Goal: Information Seeking & Learning: Find specific fact

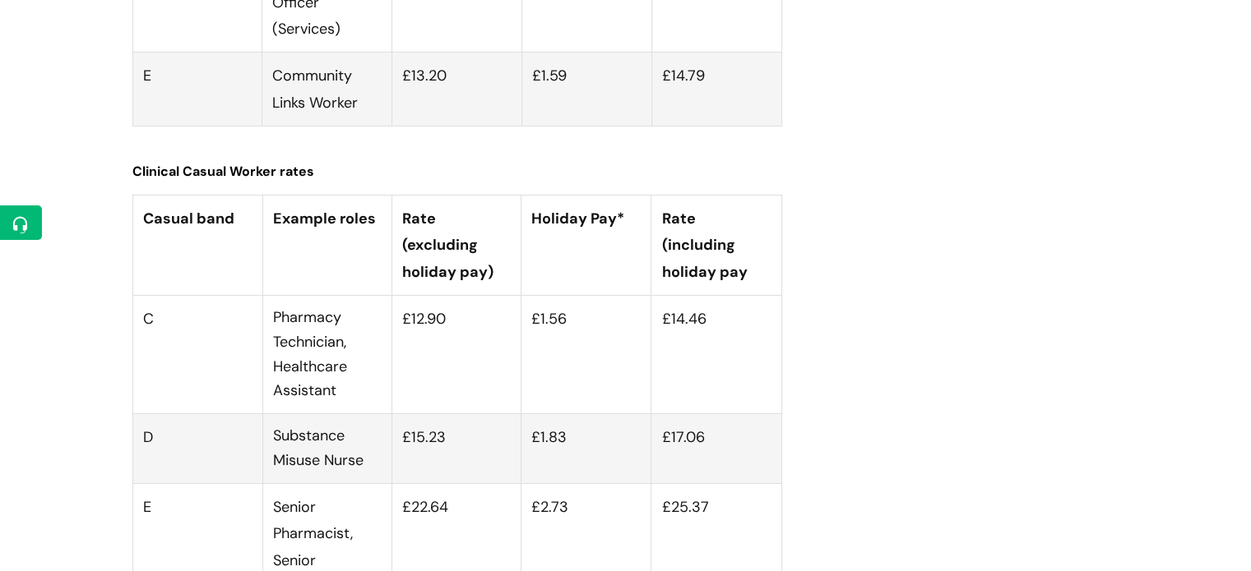
scroll to position [5497, 0]
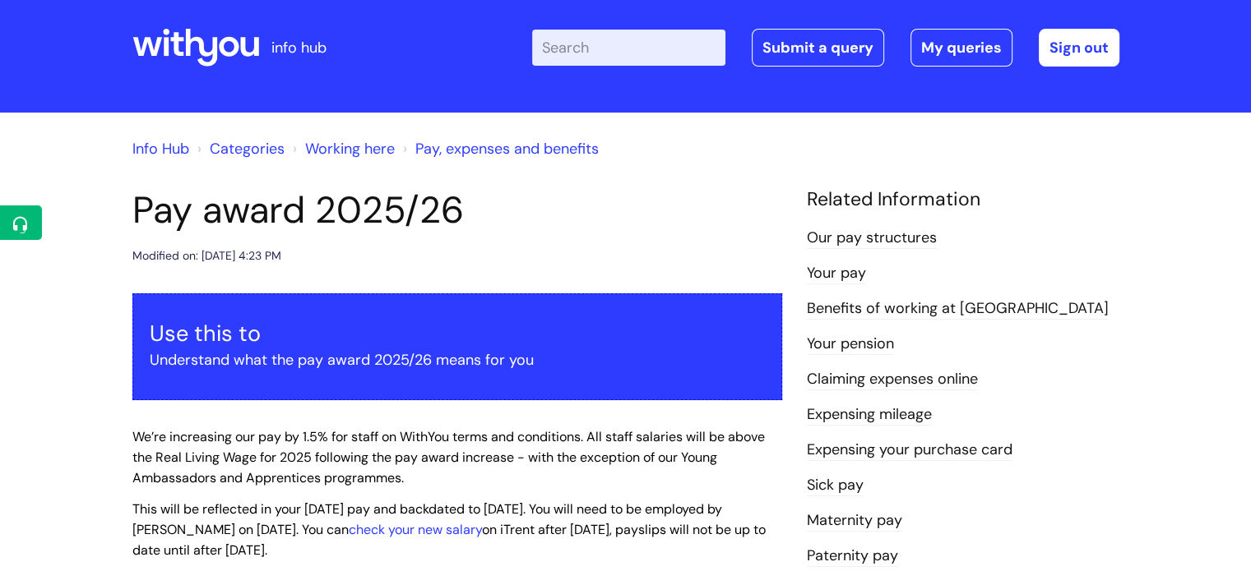
scroll to position [14, 0]
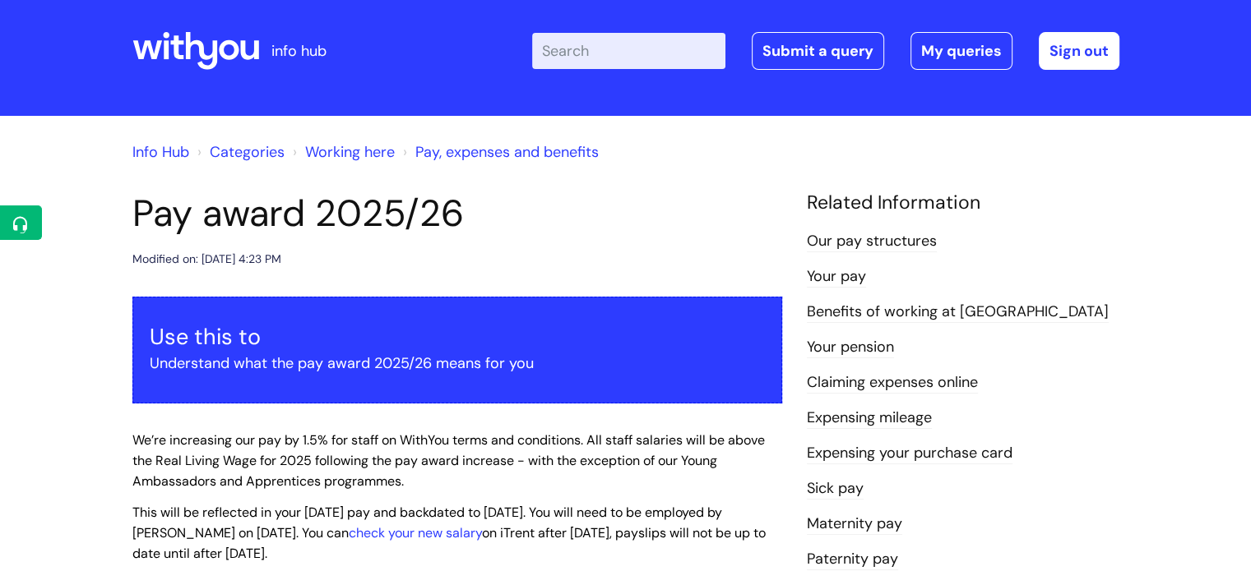
click at [483, 160] on link "Pay, expenses and benefits" at bounding box center [506, 152] width 183 height 20
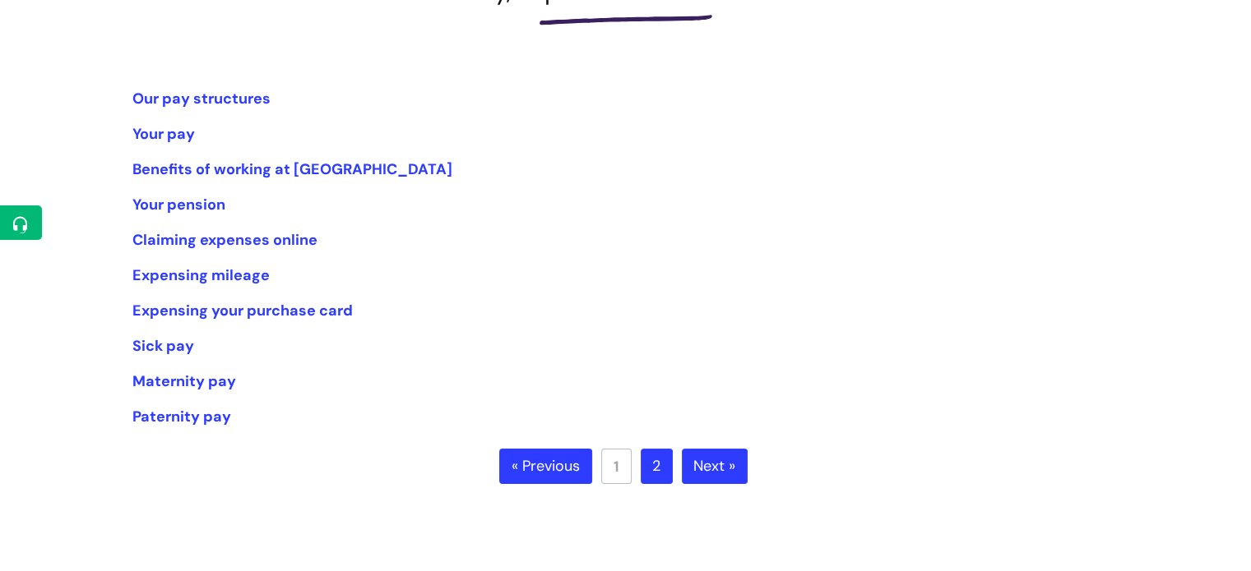
scroll to position [274, 0]
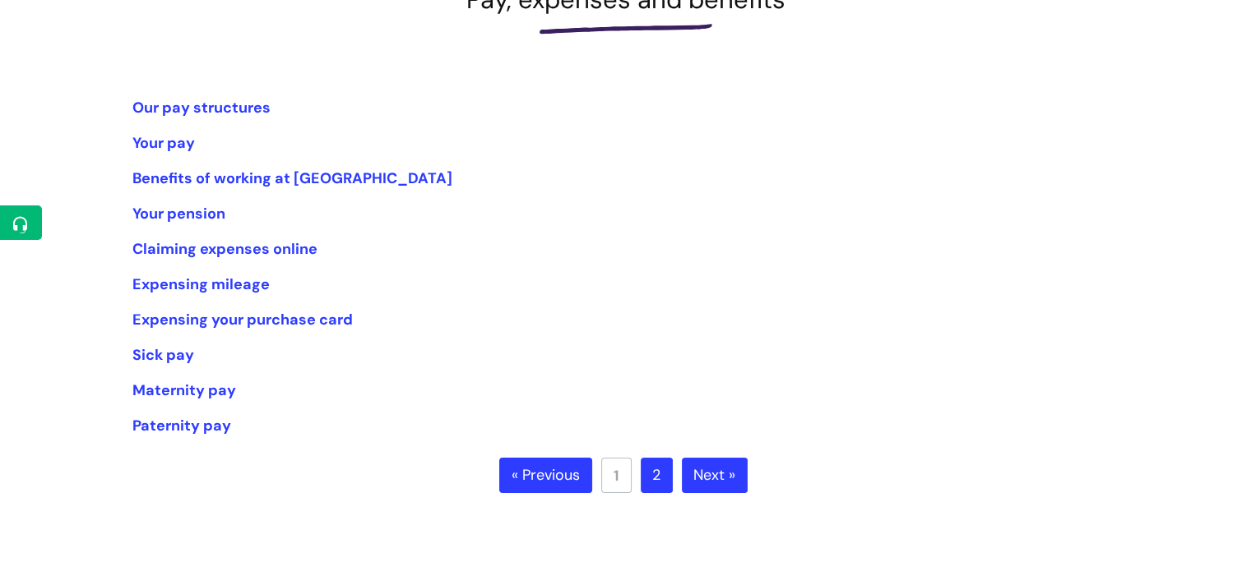
click at [647, 472] on link "2" at bounding box center [657, 476] width 32 height 36
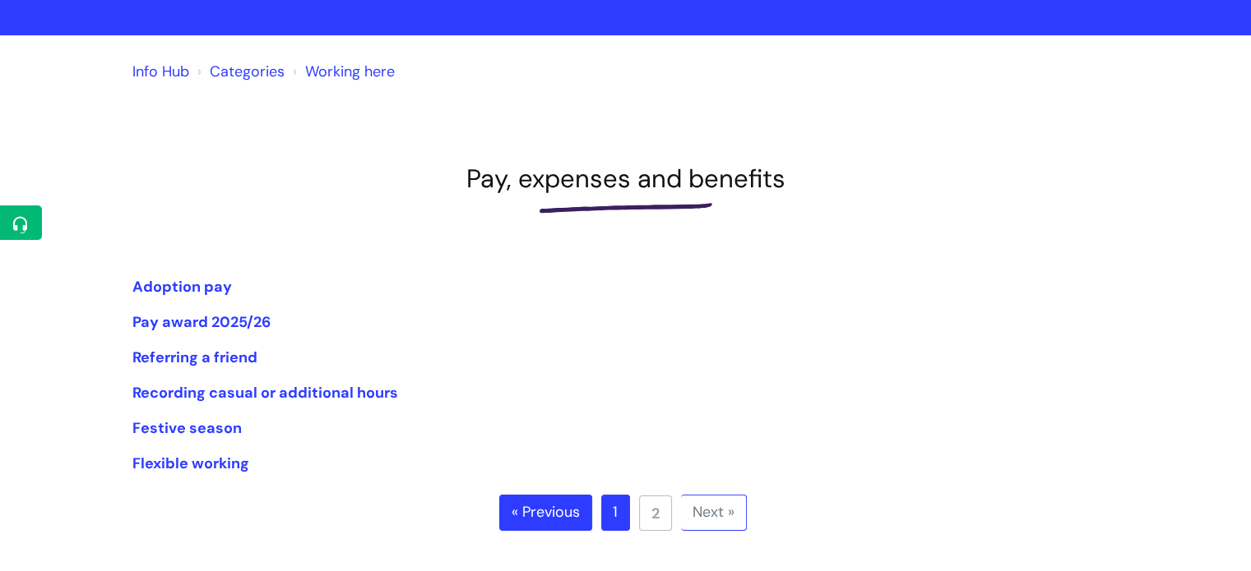
scroll to position [96, 0]
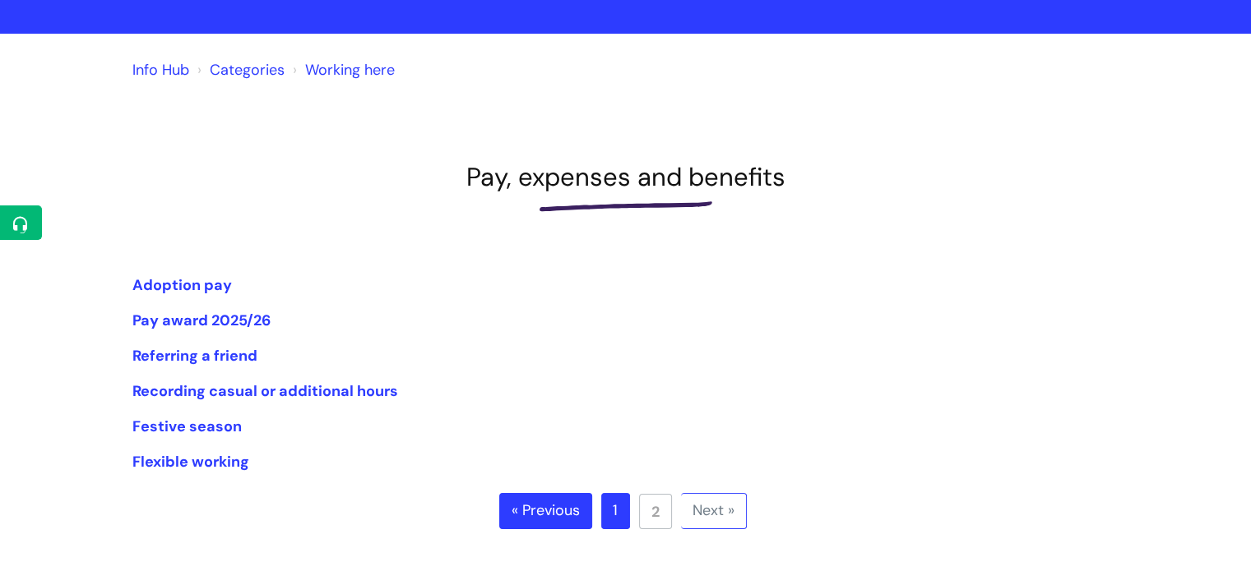
click at [617, 517] on link "1" at bounding box center [615, 511] width 29 height 36
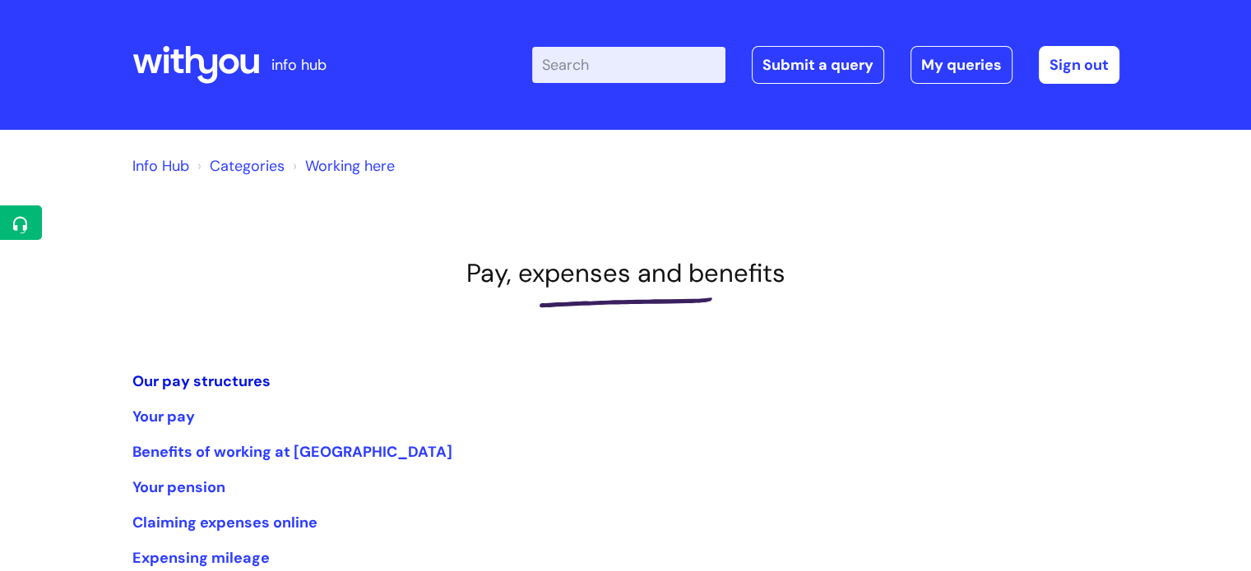
click at [168, 381] on link "Our pay structures" at bounding box center [201, 382] width 138 height 20
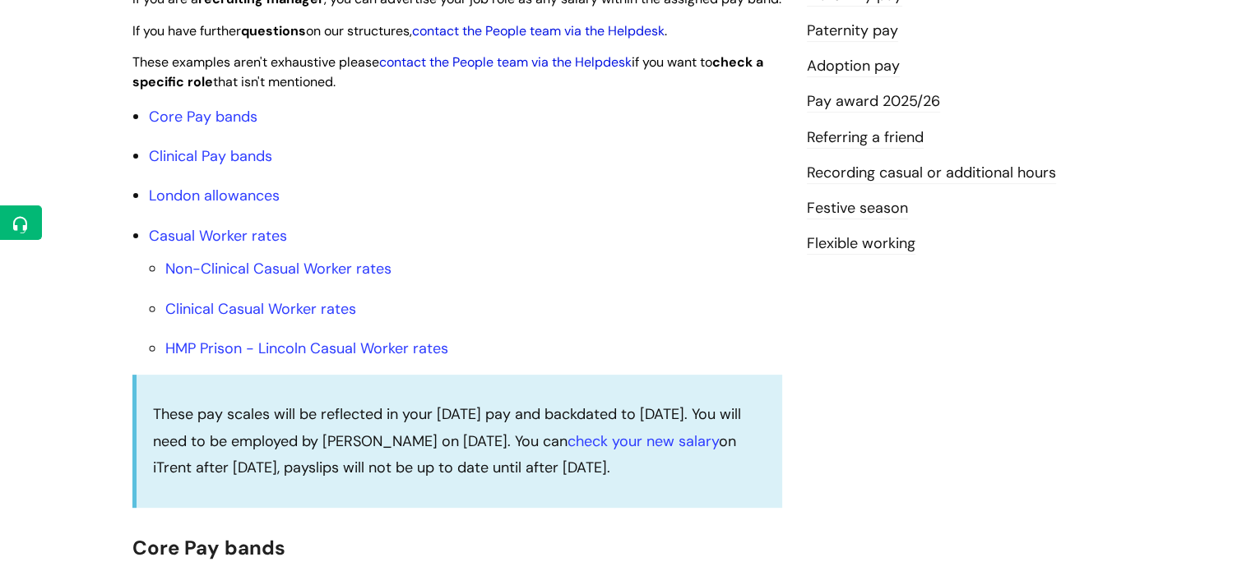
scroll to position [432, 0]
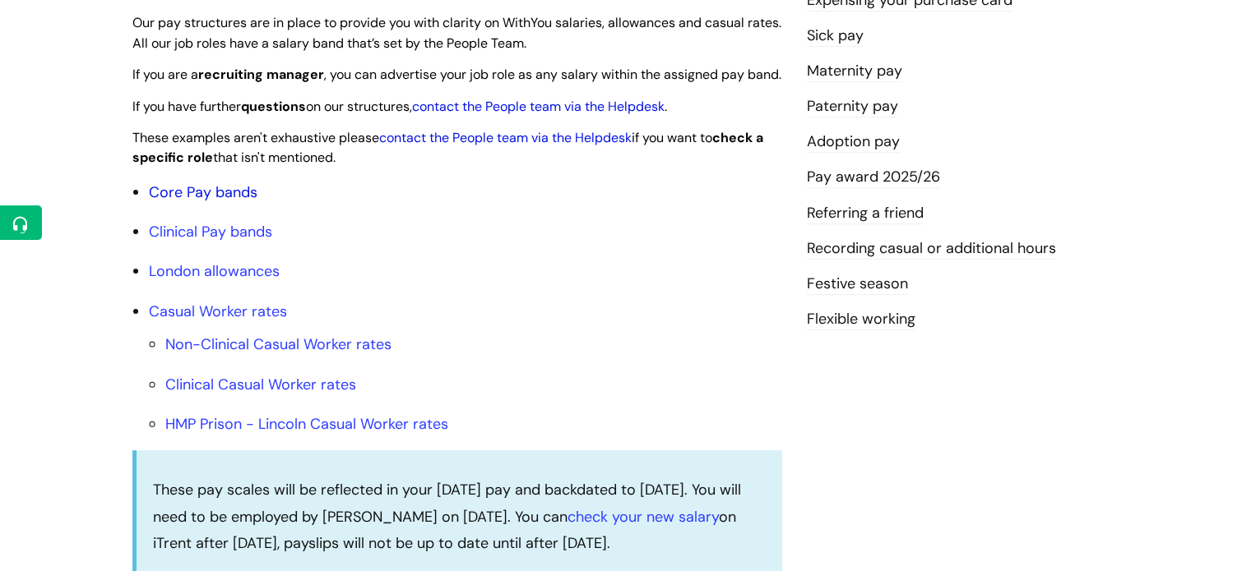
click at [195, 202] on link "Core Pay bands" at bounding box center [203, 193] width 109 height 20
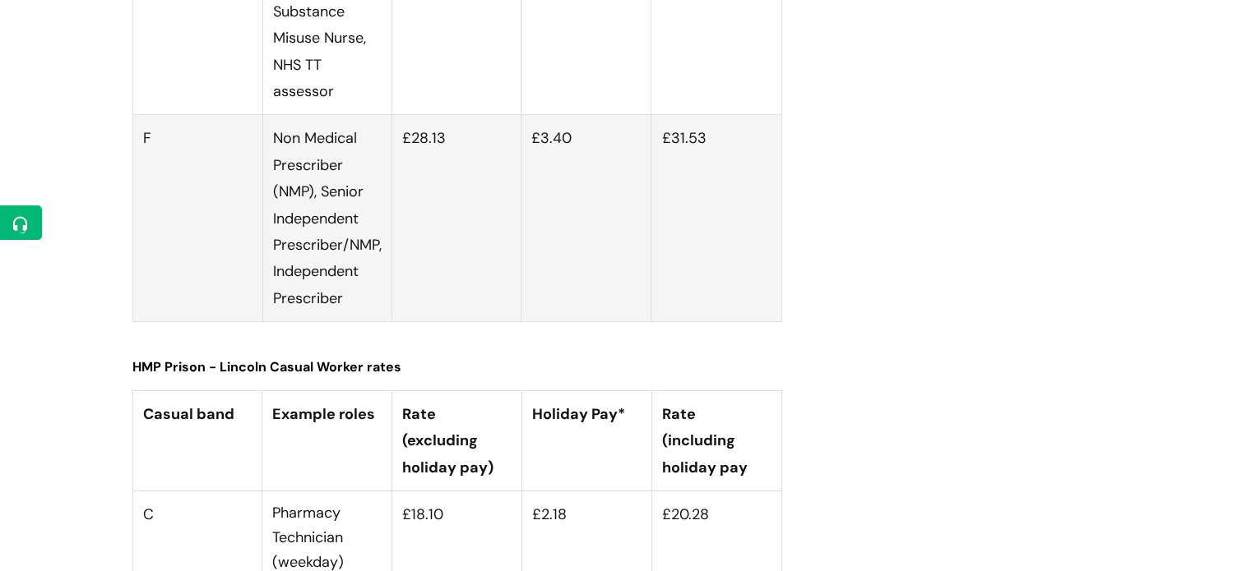
scroll to position [6258, 0]
